Goal: Information Seeking & Learning: Learn about a topic

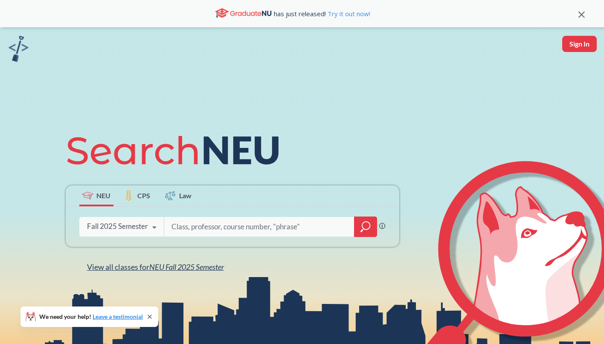
click at [145, 268] on span "View all classes for NEU Fall 2025 Semester" at bounding box center [155, 266] width 137 height 9
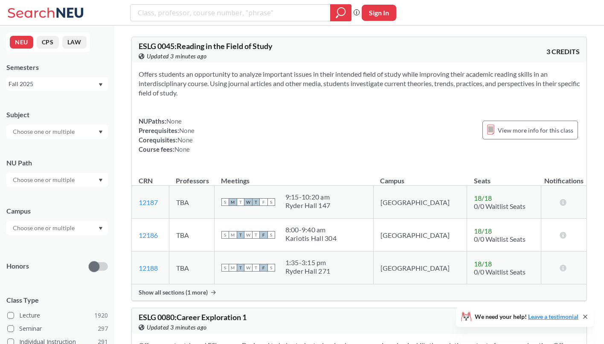
click at [80, 231] on input "text" at bounding box center [45, 228] width 72 height 10
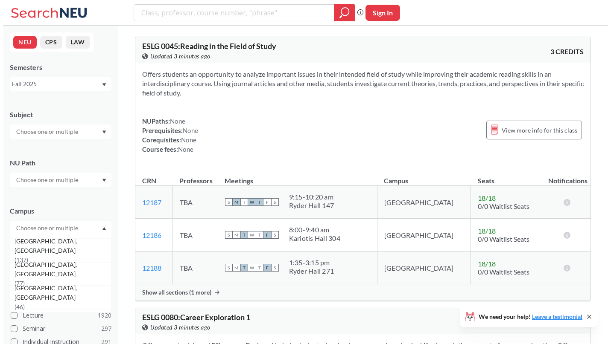
scroll to position [64, 0]
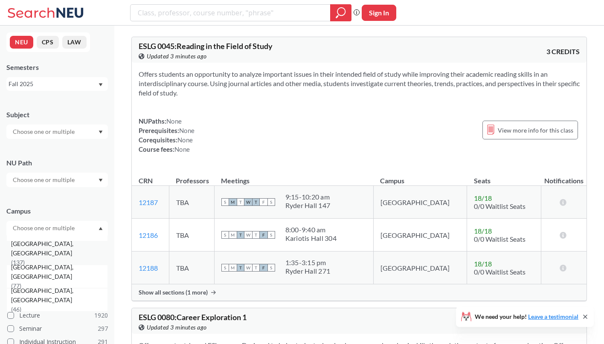
click at [25, 259] on span "( 137 )" at bounding box center [18, 262] width 14 height 7
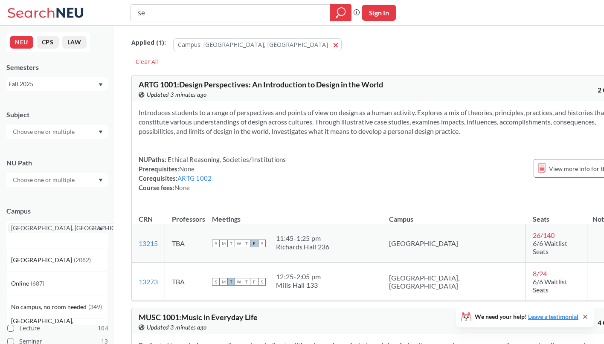
type input "sex"
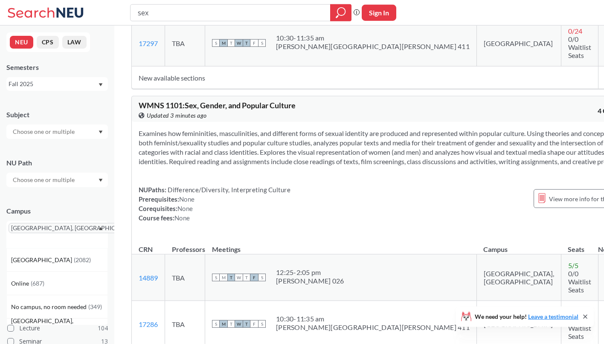
scroll to position [300, 0]
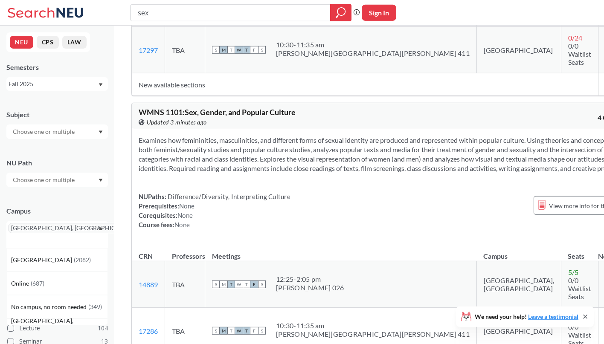
click at [493, 200] on div "NUPaths: Difference/Diversity, Interpreting Culture Prerequisites: None Corequi…" at bounding box center [385, 211] width 493 height 38
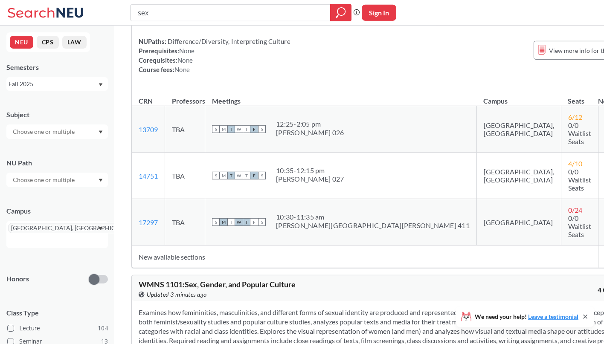
scroll to position [137, 0]
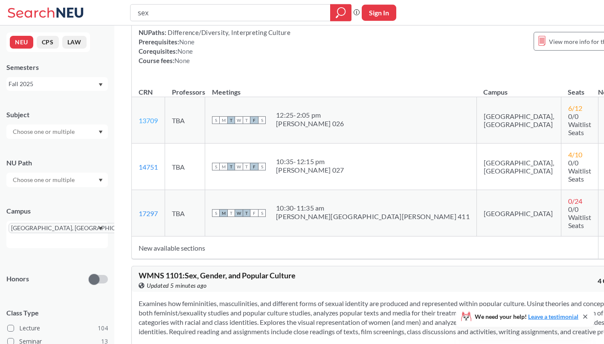
click at [150, 123] on link "13709" at bounding box center [148, 121] width 19 height 8
